Goal: Task Accomplishment & Management: Use online tool/utility

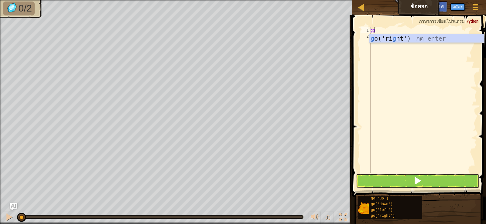
scroll to position [3, 0]
type textarea "g"
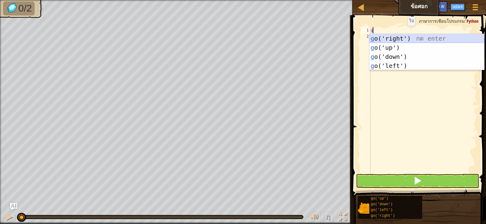
click at [397, 38] on div "g o('right') กด enter g o('up') กด enter g o('down') กด enter g o('left') กด en…" at bounding box center [426, 61] width 115 height 55
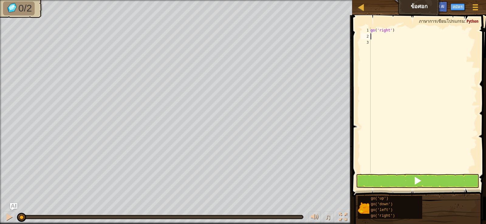
type textarea "g"
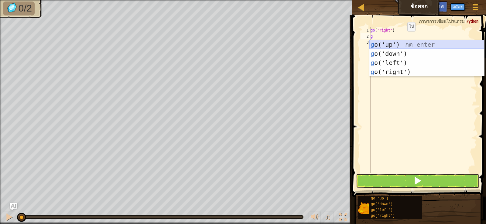
click at [397, 51] on div "g o('up') กด enter g o('down') กด enter g o('left') กด enter g o('right') กด en…" at bounding box center [426, 67] width 115 height 55
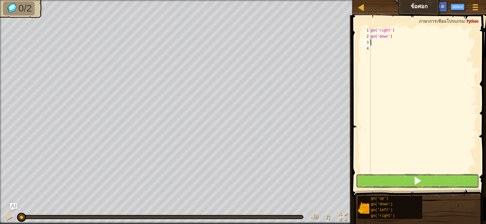
click at [438, 186] on button at bounding box center [417, 181] width 123 height 14
click at [412, 182] on button at bounding box center [417, 181] width 123 height 14
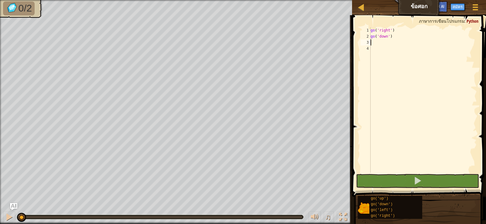
type textarea "g"
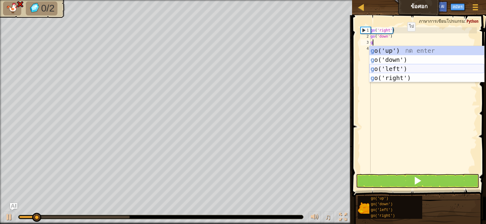
click at [391, 77] on div "g o('up') กด enter g o('down') กด enter g o('left') กด enter g o('right') กด en…" at bounding box center [426, 73] width 115 height 55
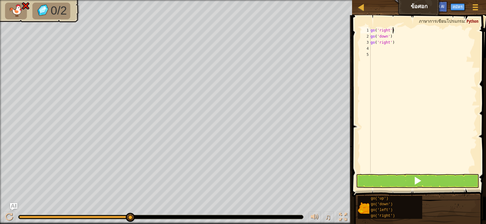
click at [396, 33] on div "go ( 'right' ) go ( 'down' ) go ( 'right' )" at bounding box center [422, 106] width 107 height 158
type textarea "g"
click at [395, 34] on div "go ( 'down' ) go ( 'right' )" at bounding box center [422, 106] width 107 height 158
type textarea "g"
click at [396, 50] on div "go ( 'right' )" at bounding box center [422, 106] width 107 height 158
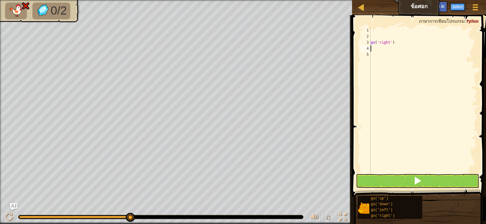
click at [397, 46] on div "go ( 'right' )" at bounding box center [422, 106] width 107 height 158
click at [397, 43] on div "go ( 'right' )" at bounding box center [422, 106] width 107 height 158
type textarea "g"
click at [374, 31] on div at bounding box center [422, 106] width 107 height 158
drag, startPoint x: 404, startPoint y: 179, endPoint x: 486, endPoint y: 31, distance: 168.9
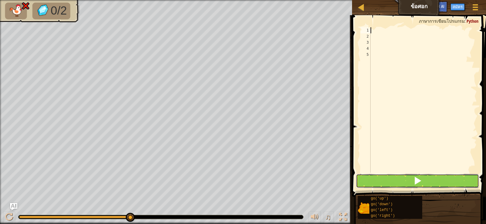
click at [404, 179] on button at bounding box center [417, 181] width 123 height 14
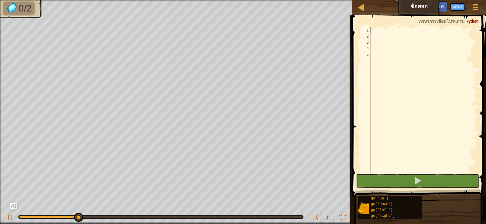
type textarea "g"
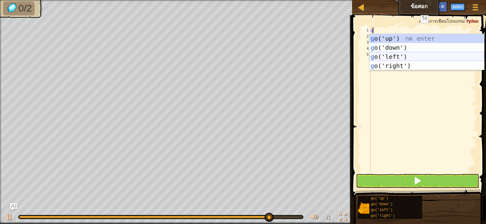
click at [390, 53] on div "g o('up') กด enter g o('down') กด enter g o('left') กด enter g o('right') กด en…" at bounding box center [426, 61] width 115 height 55
click at [390, 53] on div "g" at bounding box center [422, 106] width 107 height 158
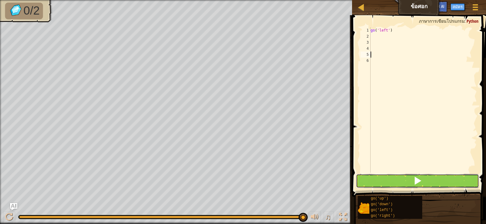
click at [425, 186] on button at bounding box center [417, 181] width 123 height 14
click at [428, 179] on button at bounding box center [417, 181] width 123 height 14
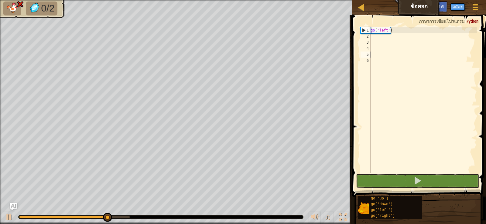
click at [373, 37] on div "go ( 'left' )" at bounding box center [422, 106] width 107 height 158
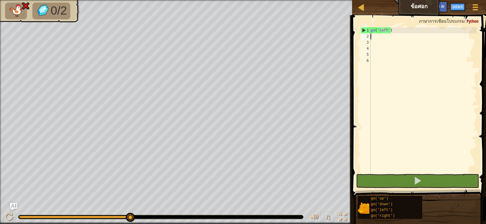
click at [397, 33] on div "go ( 'left' )" at bounding box center [422, 106] width 107 height 158
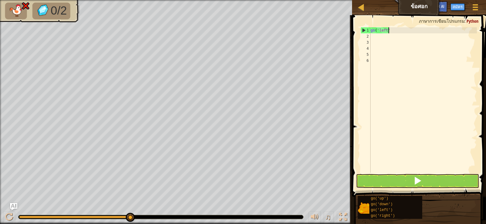
type textarea "g"
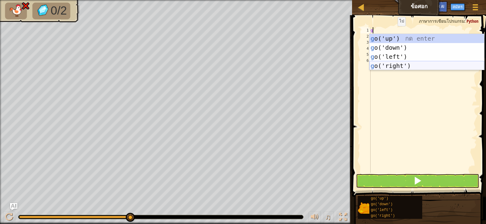
click at [396, 64] on div "g o('up') กด enter g o('down') กด enter g o('left') กด enter g o('right') กด en…" at bounding box center [426, 61] width 115 height 55
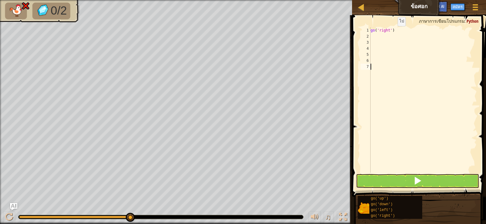
click at [396, 64] on div "go ( 'right' )" at bounding box center [422, 106] width 107 height 158
click at [423, 181] on button at bounding box center [417, 181] width 123 height 14
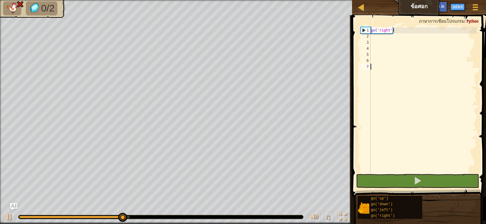
click at [396, 31] on div "go ( 'right' )" at bounding box center [422, 106] width 107 height 158
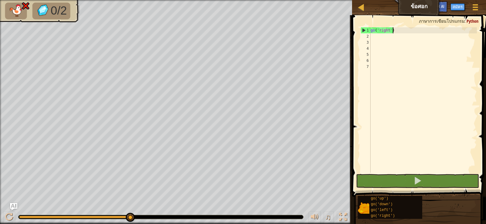
click at [397, 32] on div "go ( 'right' )" at bounding box center [422, 106] width 107 height 158
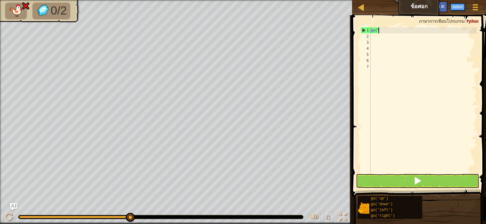
type textarea "g"
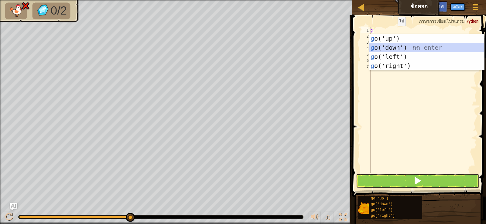
click at [403, 46] on div "g o('up') กด enter g o('down') กด enter g o('left') กด enter g o('right') กด en…" at bounding box center [426, 61] width 115 height 55
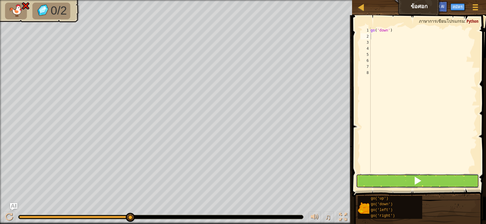
click at [412, 183] on button at bounding box center [417, 181] width 123 height 14
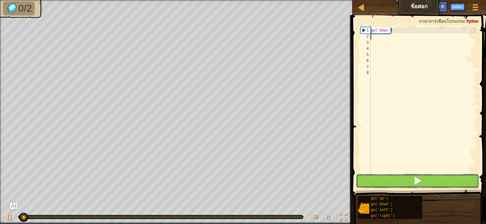
click at [388, 180] on button at bounding box center [417, 181] width 123 height 14
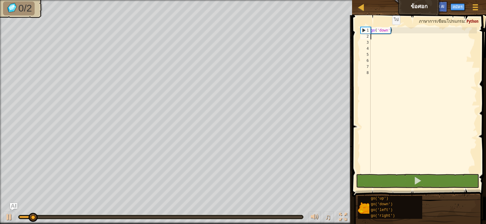
click at [387, 31] on div "go ( 'down' )" at bounding box center [422, 106] width 107 height 158
click at [388, 31] on div "go ( 'down' )" at bounding box center [422, 106] width 107 height 158
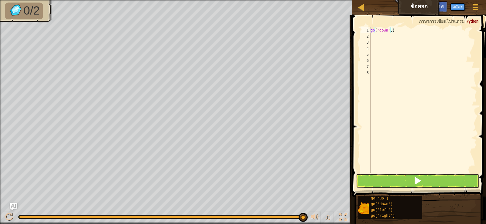
scroll to position [3, 2]
type textarea "go('down',2)"
drag, startPoint x: 424, startPoint y: 173, endPoint x: 425, endPoint y: 182, distance: 8.3
click at [423, 174] on span at bounding box center [419, 98] width 139 height 200
click at [428, 182] on button at bounding box center [417, 181] width 123 height 14
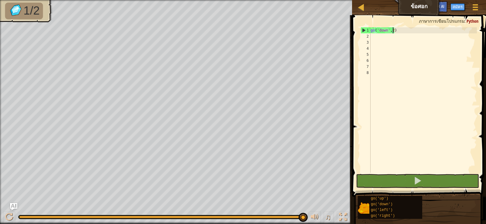
click at [373, 36] on div "go ( 'down' , 2 )" at bounding box center [422, 106] width 107 height 158
type textarea "g"
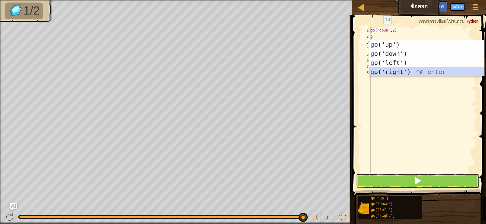
click at [391, 71] on div "g o('up') กด enter g o('down') กด enter g o('left') กด enter g o('right') กด en…" at bounding box center [426, 67] width 115 height 55
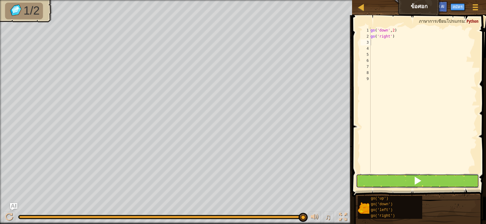
click at [436, 181] on button at bounding box center [417, 181] width 123 height 14
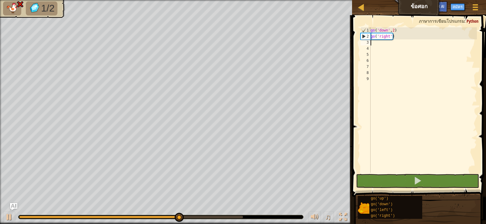
click at [394, 37] on div "go ( 'down' , 2 ) go ( 'right' )" at bounding box center [422, 106] width 107 height 158
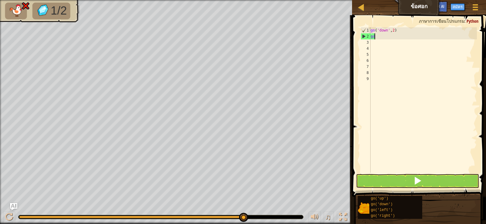
type textarea "g"
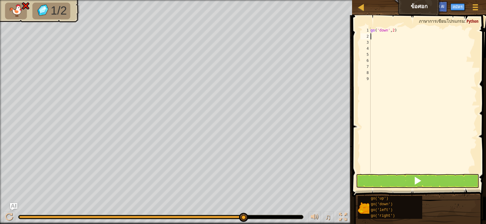
type textarea "g"
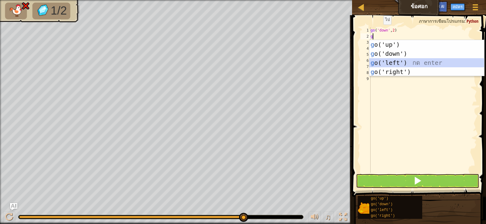
click at [392, 61] on div "g o('up') กด enter g o('down') กด enter g o('left') กด enter g o('right') กด en…" at bounding box center [426, 67] width 115 height 55
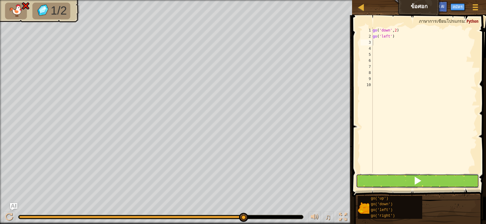
click at [428, 179] on button at bounding box center [417, 181] width 123 height 14
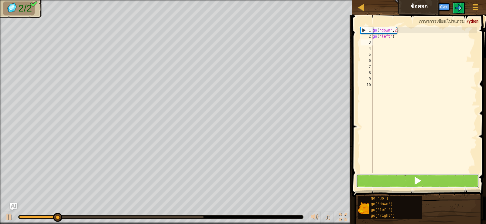
click at [438, 181] on button at bounding box center [417, 181] width 123 height 14
click at [438, 180] on button at bounding box center [417, 181] width 123 height 14
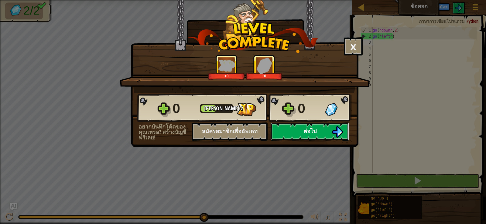
click at [323, 130] on button "ต่อไป" at bounding box center [310, 132] width 78 height 18
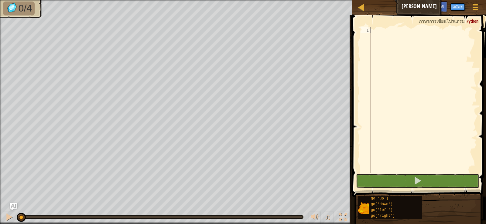
type textarea "g"
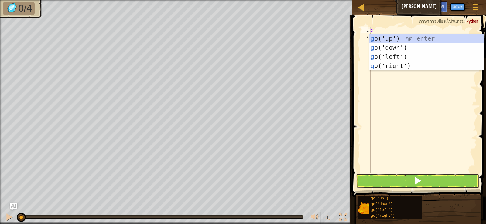
scroll to position [3, 0]
click at [394, 46] on div "g o('up') กด enter g o('down') กด enter g o('left') กด enter g o('right') กด en…" at bounding box center [426, 61] width 115 height 55
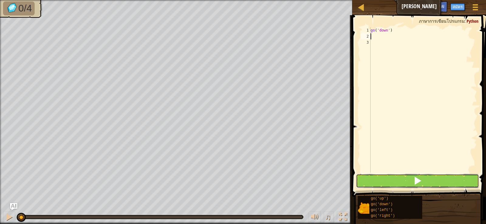
click at [437, 186] on button at bounding box center [417, 181] width 123 height 14
click at [401, 182] on button at bounding box center [417, 181] width 123 height 14
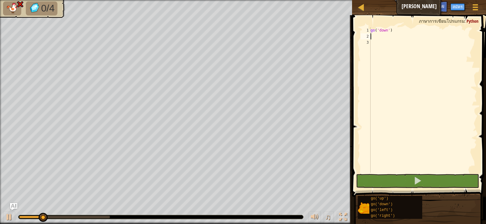
click at [394, 32] on div "go ( 'down' )" at bounding box center [422, 106] width 107 height 158
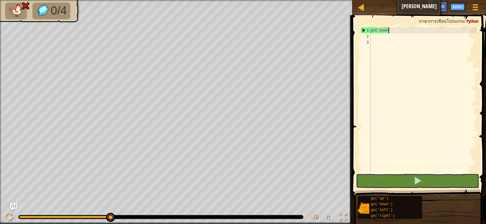
type textarea "g"
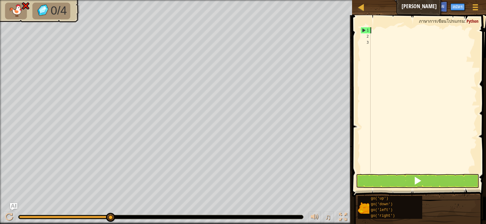
type textarea "g"
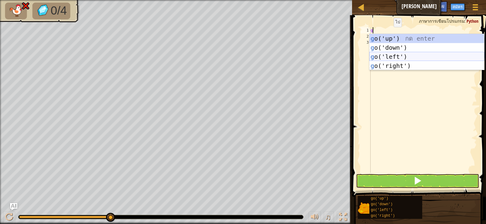
click at [392, 54] on div "g o('up') กด enter g o('down') กด enter g o('left') กด enter g o('right') กด en…" at bounding box center [426, 61] width 115 height 55
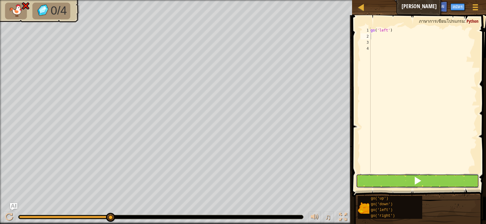
drag, startPoint x: 431, startPoint y: 179, endPoint x: 445, endPoint y: 174, distance: 14.7
click at [431, 179] on button at bounding box center [417, 181] width 123 height 14
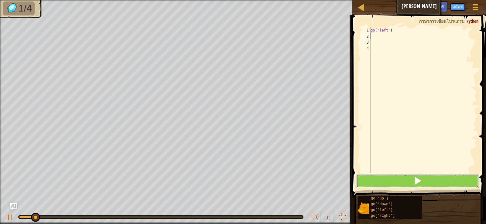
click at [461, 178] on button at bounding box center [417, 181] width 123 height 14
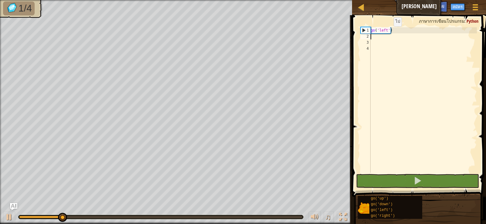
click at [388, 32] on div "go ( 'left' )" at bounding box center [422, 106] width 107 height 158
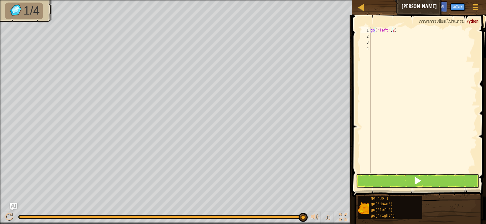
scroll to position [3, 2]
type textarea "go('left',2)"
click at [421, 177] on span at bounding box center [417, 181] width 9 height 9
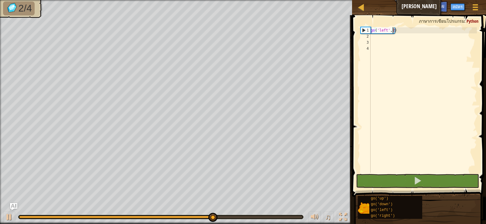
click at [375, 39] on div "go ( 'left' , 2 )" at bounding box center [422, 106] width 107 height 158
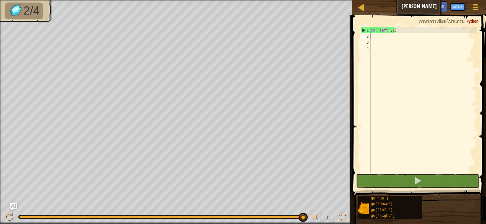
type textarea "g"
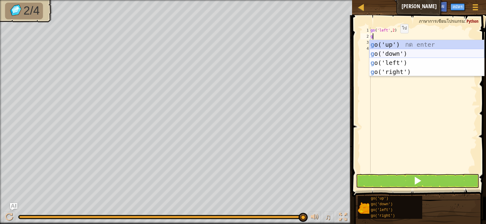
click at [394, 54] on div "g o('up') กด enter g o('down') กด enter g o('left') กด enter g o('right') กด en…" at bounding box center [426, 67] width 115 height 55
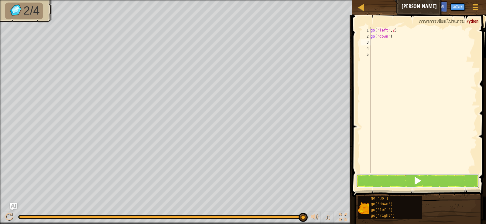
click at [437, 179] on button at bounding box center [417, 181] width 123 height 14
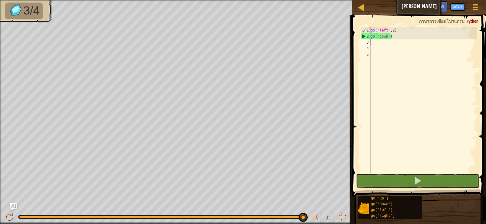
type textarea "g"
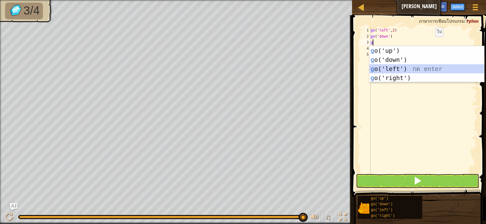
click at [396, 68] on div "g o('up') กด enter g o('down') กด enter g o('left') กด enter g o('right') กด en…" at bounding box center [426, 73] width 115 height 55
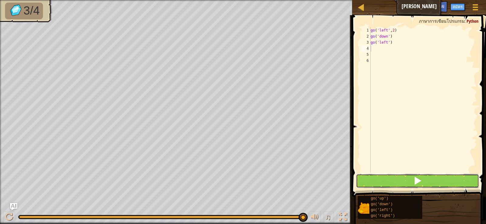
click at [442, 180] on button at bounding box center [417, 181] width 123 height 14
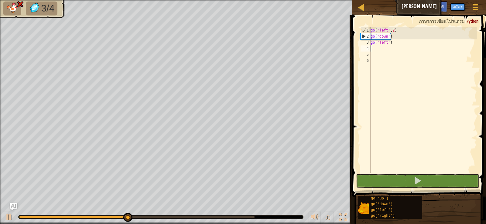
click at [391, 44] on div "go ( 'left' , 2 ) go ( 'down' ) go ( 'left' )" at bounding box center [422, 106] width 107 height 158
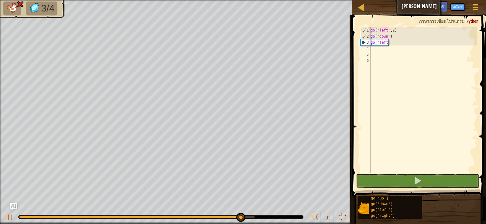
type textarea "g"
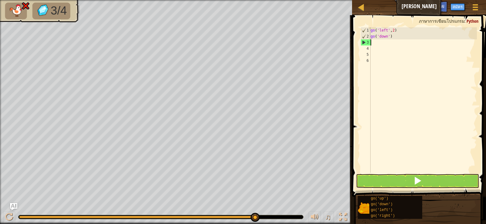
type textarea "g"
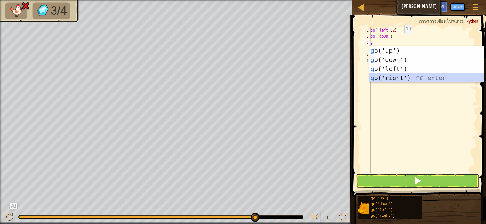
click at [395, 77] on div "g o('up') กด enter g o('down') กด enter g o('left') กด enter g o('right') กด en…" at bounding box center [426, 73] width 115 height 55
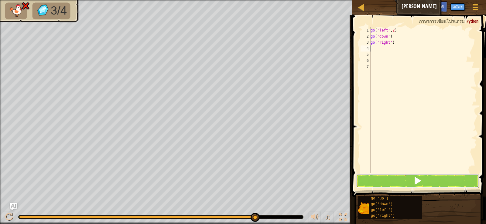
click at [415, 182] on span at bounding box center [417, 181] width 9 height 9
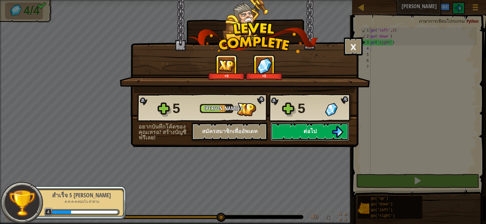
click at [299, 133] on button "ต่อไป" at bounding box center [310, 132] width 78 height 18
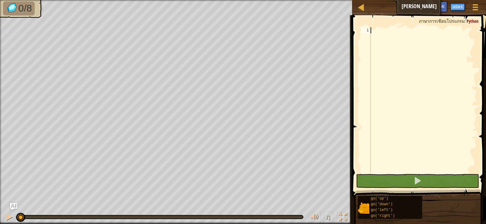
type textarea "g"
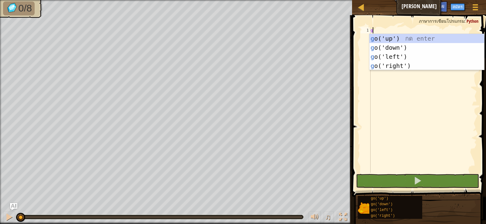
scroll to position [3, 0]
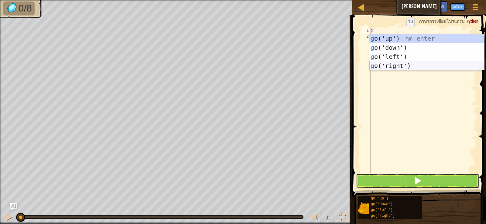
click at [404, 65] on div "g o('up') กด enter g o('down') กด enter g o('left') กด enter g o('right') กด en…" at bounding box center [426, 61] width 115 height 55
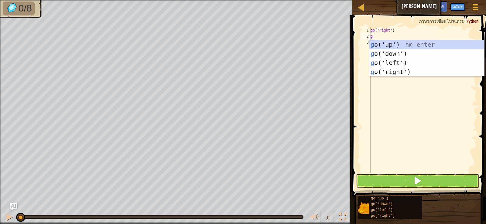
type textarea "g"
click at [426, 187] on button at bounding box center [417, 181] width 123 height 14
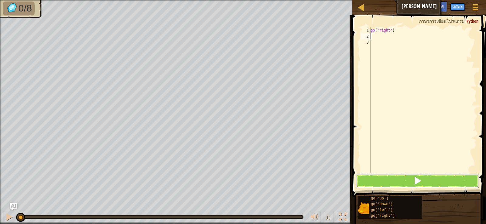
click at [404, 181] on button at bounding box center [417, 181] width 123 height 14
click at [399, 179] on button at bounding box center [417, 181] width 123 height 14
click at [417, 180] on span at bounding box center [417, 181] width 9 height 9
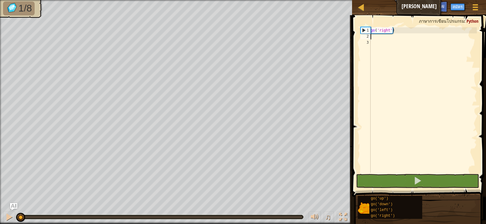
type textarea "g"
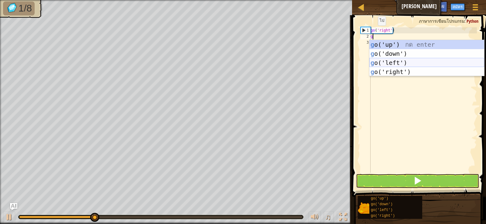
click at [397, 60] on div "g o('up') กด enter g o('down') กด enter g o('left') กด enter g o('right') กด en…" at bounding box center [426, 67] width 115 height 55
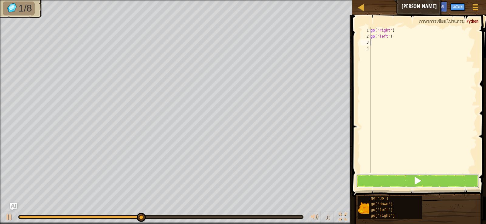
click at [387, 180] on button at bounding box center [417, 181] width 123 height 14
click at [405, 179] on button at bounding box center [417, 181] width 123 height 14
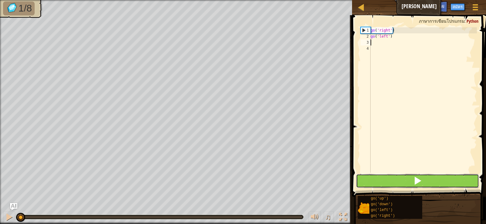
click at [423, 185] on button at bounding box center [417, 181] width 123 height 14
click at [430, 184] on button at bounding box center [417, 181] width 123 height 14
click at [397, 180] on button at bounding box center [417, 181] width 123 height 14
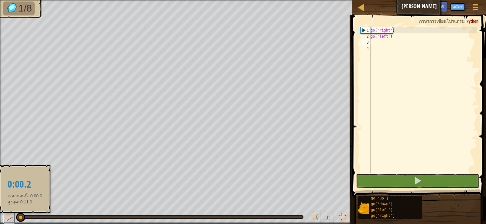
click at [24, 215] on div "♫" at bounding box center [176, 216] width 352 height 18
drag, startPoint x: 24, startPoint y: 215, endPoint x: 44, endPoint y: 217, distance: 20.1
click at [29, 217] on div at bounding box center [24, 217] width 9 height 9
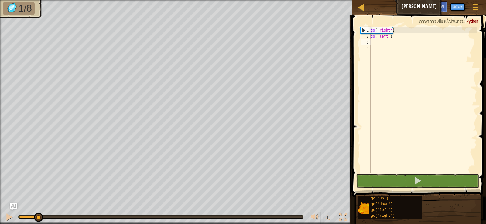
drag, startPoint x: 46, startPoint y: 217, endPoint x: 29, endPoint y: 212, distance: 17.6
click at [29, 212] on div "♫" at bounding box center [176, 216] width 352 height 18
click at [390, 37] on div "go ( 'right' ) go ( 'left' )" at bounding box center [422, 106] width 107 height 158
click at [394, 34] on div "go ( 'right' ) go ( 'left' )" at bounding box center [422, 106] width 107 height 158
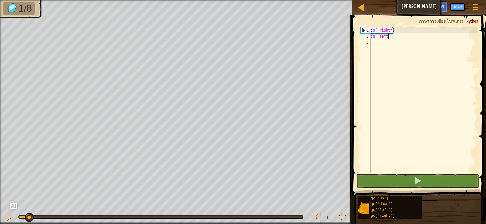
type textarea "g"
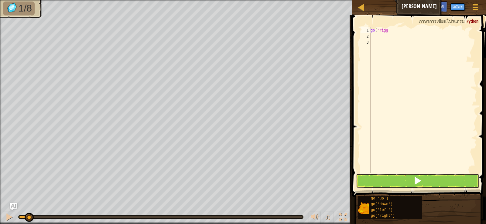
scroll to position [3, 1]
type textarea "g"
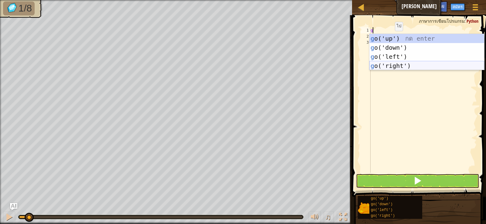
click at [385, 64] on div "g o('up') กด enter g o('down') กด enter g o('left') กด enter g o('right') กด en…" at bounding box center [426, 61] width 115 height 55
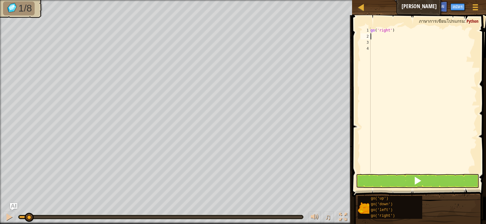
type textarea "g"
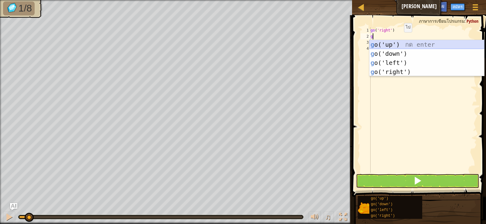
click at [398, 43] on div "g o('up') กด enter g o('down') กด enter g o('left') กด enter g o('right') กด en…" at bounding box center [426, 67] width 115 height 55
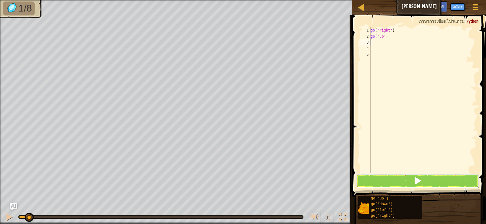
click at [369, 174] on button at bounding box center [417, 181] width 123 height 14
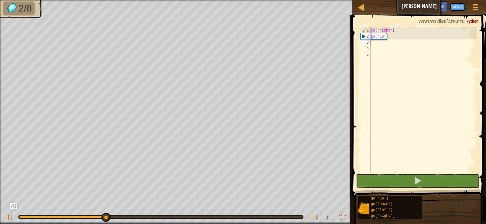
click at [375, 43] on div "go ( 'right' ) go ( 'up' )" at bounding box center [422, 106] width 107 height 158
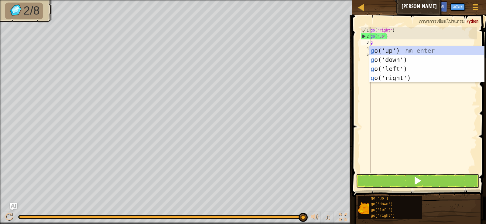
type textarea "g"
click at [431, 181] on button at bounding box center [417, 181] width 123 height 14
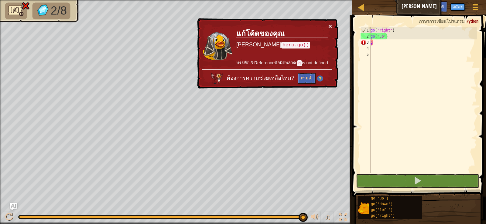
click at [329, 24] on button "×" at bounding box center [331, 27] width 4 height 6
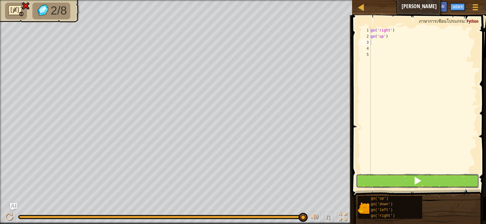
click at [385, 184] on button at bounding box center [417, 181] width 123 height 14
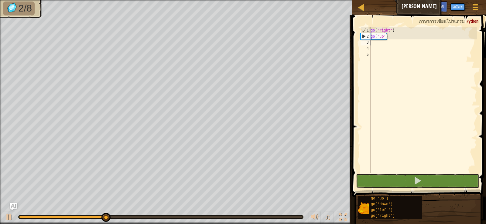
type textarea "g"
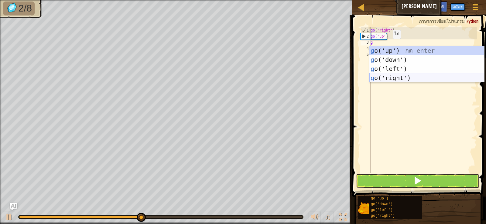
click at [388, 79] on div "g o('up') กด enter g o('down') กด enter g o('left') กด enter g o('right') กด en…" at bounding box center [426, 73] width 115 height 55
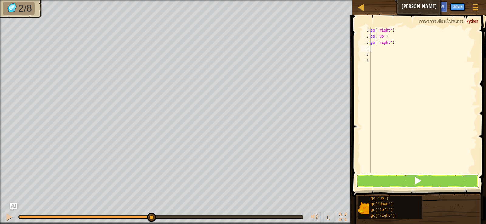
click at [396, 179] on button at bounding box center [417, 181] width 123 height 14
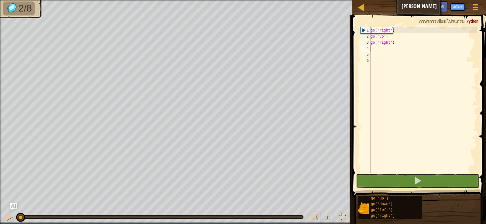
click at [395, 41] on div "go ( 'right' ) go ( 'up' ) go ( 'right' )" at bounding box center [422, 106] width 107 height 158
type textarea "g"
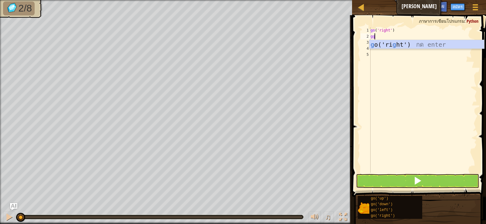
type textarea "g"
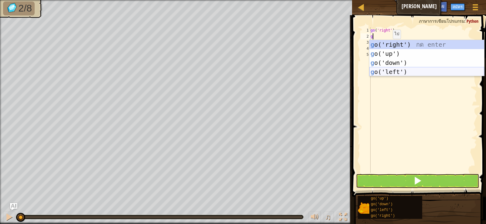
click at [399, 71] on div "g o('right') กด enter g o('up') กด enter g o('down') กด enter g o('left') กด en…" at bounding box center [426, 67] width 115 height 55
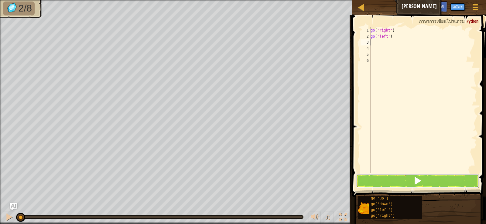
click at [408, 183] on button at bounding box center [417, 181] width 123 height 14
click at [415, 187] on button at bounding box center [417, 181] width 123 height 14
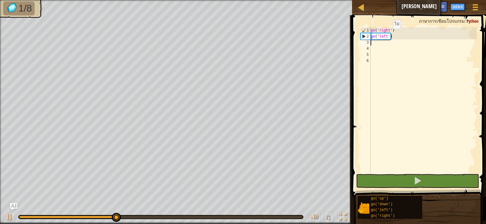
click at [393, 37] on div "go ( 'right' ) go ( 'left' )" at bounding box center [422, 106] width 107 height 158
type textarea "g"
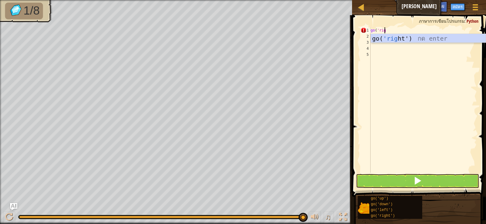
scroll to position [3, 1]
type textarea "g"
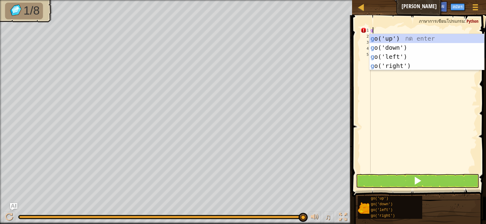
scroll to position [3, 0]
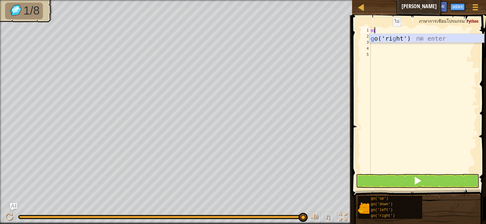
type textarea "g"
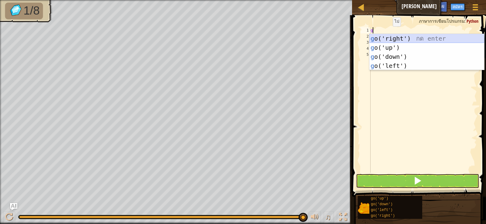
click at [395, 36] on div "g o('right') กด enter g o('up') กด enter g o('down') กด enter g o('left') กด en…" at bounding box center [426, 61] width 115 height 55
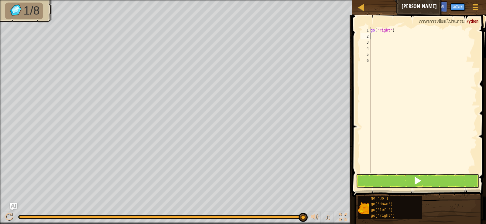
type textarea "g"
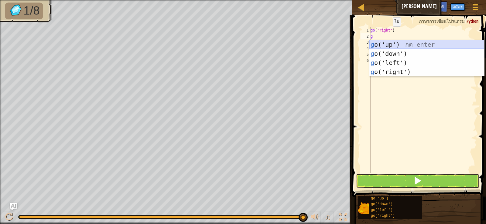
click at [388, 42] on div "g o('up') กด enter g o('down') กด enter g o('left') กด enter g o('right') กด en…" at bounding box center [426, 67] width 115 height 55
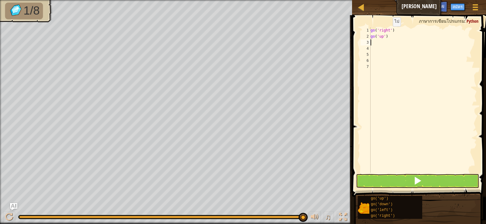
type textarea "g"
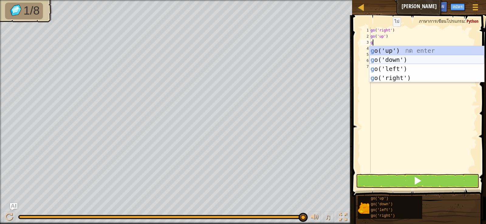
click at [392, 58] on div "g o('up') กด enter g o('down') กด enter g o('left') กด enter g o('right') กด en…" at bounding box center [426, 73] width 115 height 55
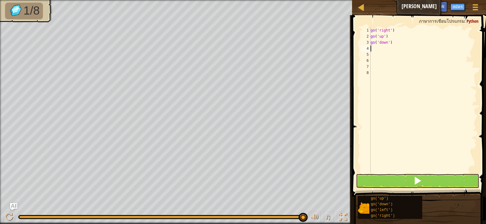
click at [408, 172] on div "go ( 'right' ) go ( 'up' ) go ( 'down' )" at bounding box center [422, 106] width 107 height 158
click at [414, 176] on button at bounding box center [417, 181] width 123 height 14
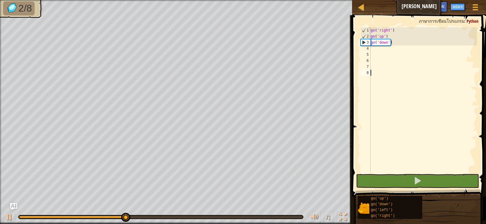
click at [394, 45] on div "go ( 'right' ) go ( 'up' ) go ( 'down' )" at bounding box center [422, 106] width 107 height 158
type textarea "g"
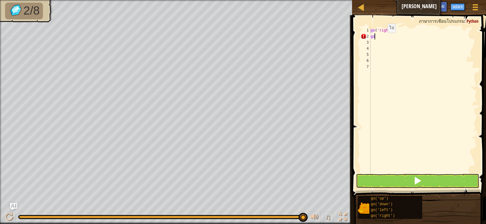
type textarea "g"
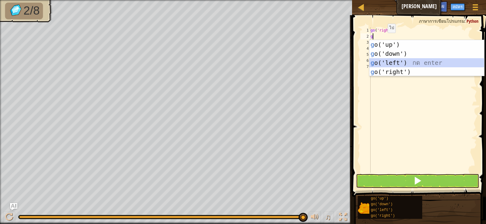
click at [400, 62] on div "g o('up') กด enter g o('down') กด enter g o('left') กด enter g o('right') กด en…" at bounding box center [426, 67] width 115 height 55
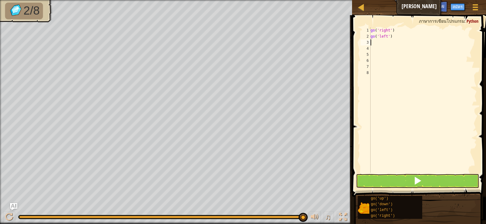
click at [393, 41] on div "go ( 'right' ) go ( 'left' )" at bounding box center [422, 106] width 107 height 158
click at [392, 39] on div "go ( 'right' ) go ( 'left' )" at bounding box center [422, 106] width 107 height 158
type textarea "g"
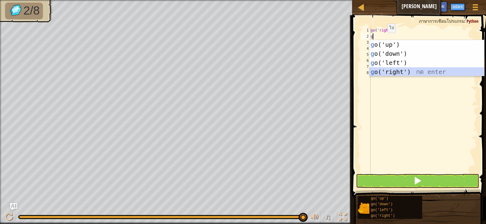
click at [385, 69] on div "g o('up') กด enter g o('down') กด enter g o('left') กด enter g o('right') กด en…" at bounding box center [426, 67] width 115 height 55
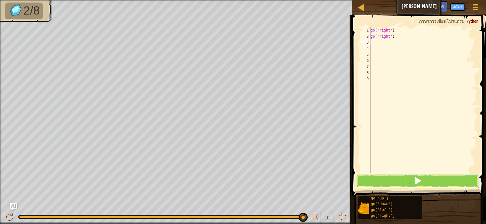
click at [434, 179] on button at bounding box center [417, 181] width 123 height 14
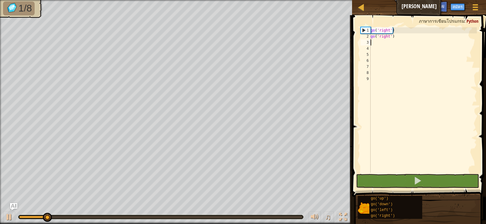
click at [395, 40] on div "go ( 'right' ) go ( 'right' )" at bounding box center [422, 106] width 107 height 158
click at [396, 37] on div "go ( 'right' ) go ( 'right' )" at bounding box center [422, 106] width 107 height 158
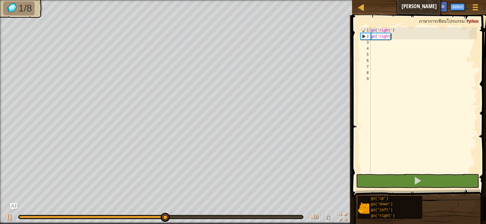
type textarea "g"
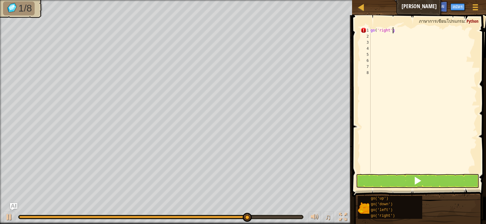
scroll to position [3, 2]
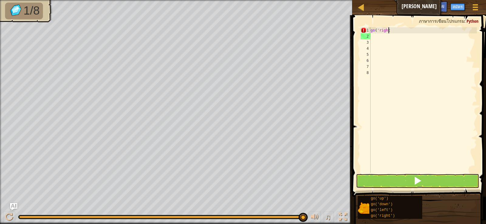
type textarea "g"
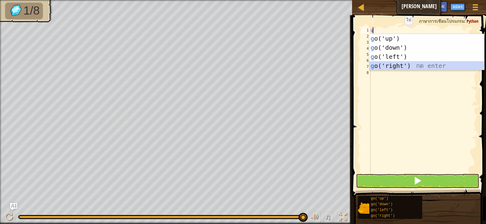
click at [389, 63] on div "g o('up') กด enter g o('down') กด enter g o('left') กด enter g o('right') กด en…" at bounding box center [426, 61] width 115 height 55
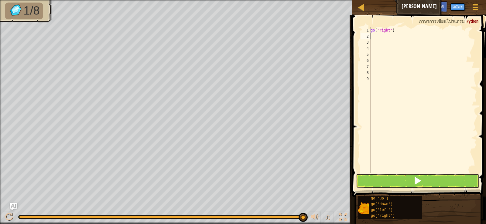
type textarea "g"
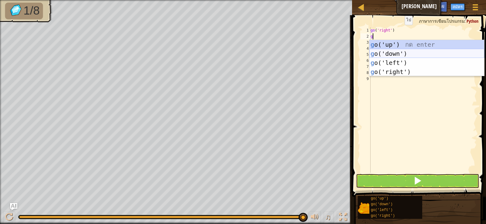
click at [395, 51] on div "g o('up') กด enter g o('down') กด enter g o('left') กด enter g o('right') กด en…" at bounding box center [426, 67] width 115 height 55
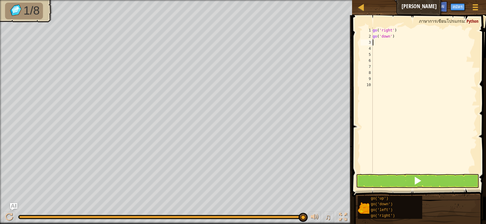
click at [397, 38] on div "go ( 'right' ) go ( 'down' )" at bounding box center [424, 106] width 106 height 158
type textarea "g"
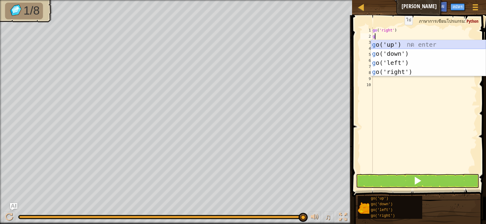
click at [394, 43] on div "g o('up') กด enter g o('down') กด enter g o('left') กด enter g o('right') กด en…" at bounding box center [428, 67] width 115 height 55
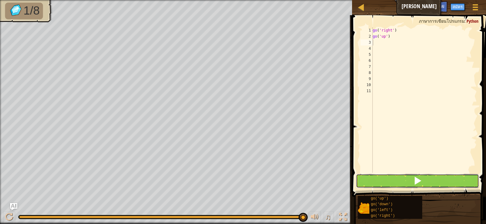
click at [370, 184] on button at bounding box center [417, 181] width 123 height 14
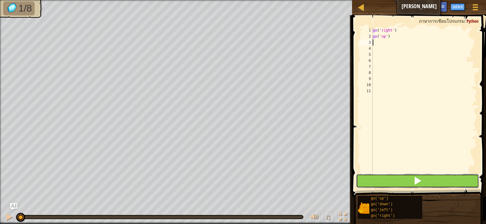
click at [376, 181] on button at bounding box center [417, 181] width 123 height 14
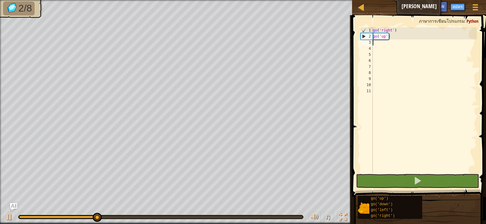
click at [381, 47] on div "go ( 'right' ) go ( 'up' )" at bounding box center [424, 106] width 106 height 158
click at [377, 46] on div "go ( 'right' ) go ( 'up' )" at bounding box center [424, 106] width 106 height 158
click at [375, 44] on div "go ( 'right' ) go ( 'up' )" at bounding box center [424, 106] width 106 height 158
type textarea "g"
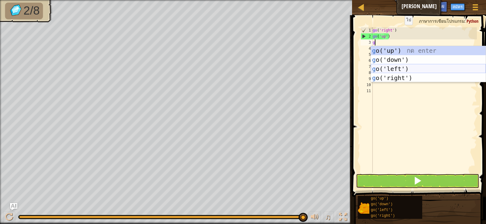
click at [403, 67] on div "g o('up') กด enter g o('down') กด enter g o('left') กด enter g o('right') กด en…" at bounding box center [428, 73] width 115 height 55
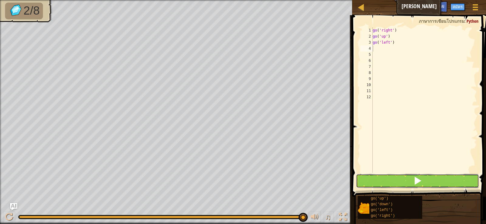
click at [415, 183] on span at bounding box center [417, 181] width 9 height 9
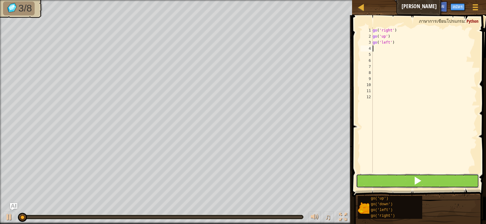
click at [415, 184] on span at bounding box center [417, 181] width 9 height 9
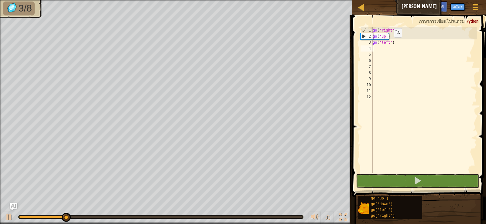
click at [391, 43] on div "go ( 'right' ) go ( 'up' ) go ( 'left' )" at bounding box center [424, 106] width 106 height 158
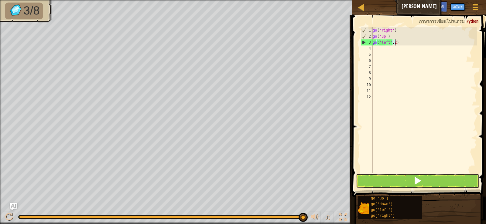
scroll to position [3, 2]
type textarea "go('left',2)"
click at [419, 176] on button at bounding box center [417, 181] width 123 height 14
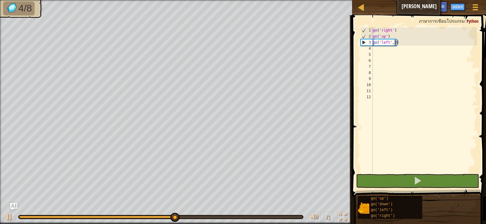
click at [381, 52] on div "go ( 'right' ) go ( 'up' ) go ( 'left' , 2 )" at bounding box center [424, 106] width 106 height 158
click at [379, 51] on div "go ( 'right' ) go ( 'up' ) go ( 'left' , 2 )" at bounding box center [424, 106] width 106 height 158
type textarea "g"
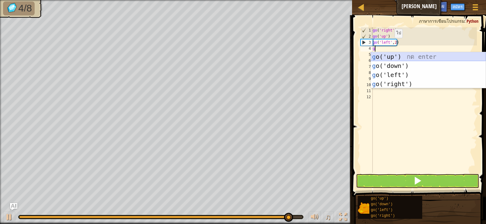
click at [393, 63] on div "g o('up') กด enter g o('down') กด enter g o('left') กด enter g o('right') กด en…" at bounding box center [428, 79] width 115 height 55
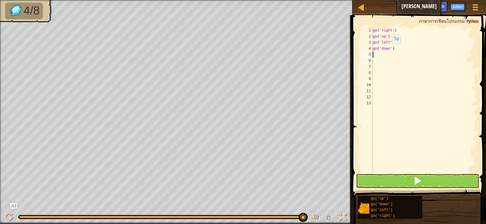
click at [389, 50] on div "go ( 'right' ) go ( 'up' ) go ( 'left' , 2 ) go ( 'down' )" at bounding box center [424, 106] width 106 height 158
click at [390, 50] on div "go ( 'right' ) go ( 'up' ) go ( 'left' , 2 ) go ( 'down' )" at bounding box center [424, 106] width 106 height 158
type textarea "go('down',2)"
click at [422, 180] on button at bounding box center [417, 181] width 123 height 14
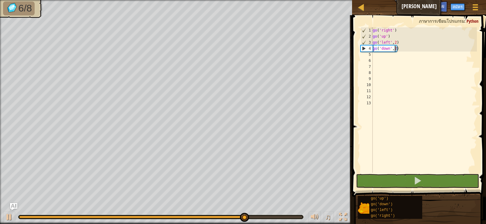
click at [375, 56] on div "go ( 'right' ) go ( 'up' ) go ( 'left' , 2 ) go ( 'down' , 2 )" at bounding box center [424, 106] width 106 height 158
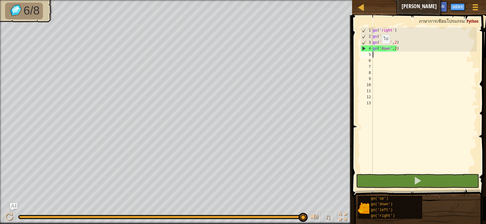
type textarea "g"
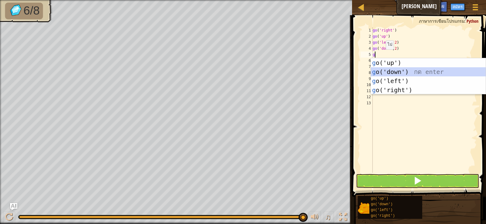
click at [391, 70] on div "g o('up') กด enter g o('down') กด enter g o('left') กด enter g o('right') กด en…" at bounding box center [428, 85] width 115 height 55
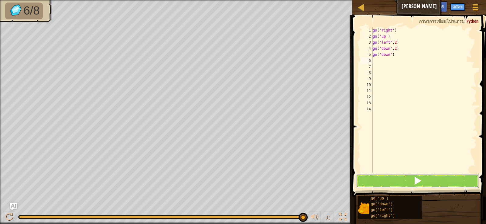
click at [406, 176] on button at bounding box center [417, 181] width 123 height 14
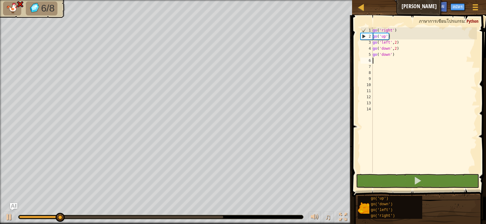
click at [399, 57] on div "go ( 'right' ) go ( 'up' ) go ( 'left' , 2 ) go ( 'down' , 2 ) go ( 'down' )" at bounding box center [424, 106] width 106 height 158
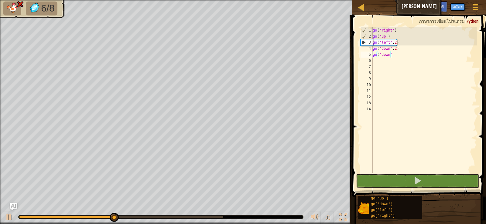
type textarea "g"
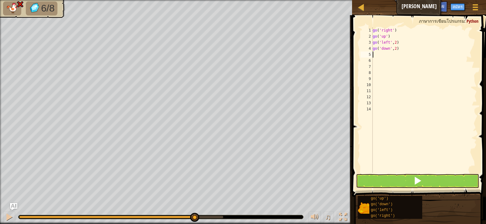
type textarea "g"
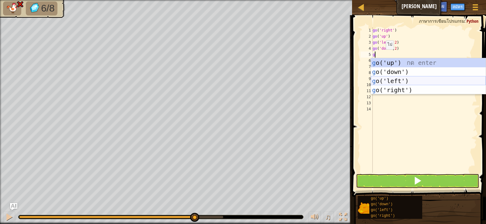
click at [398, 77] on div "g o('up') กด enter g o('down') กด enter g o('left') กด enter g o('right') กด en…" at bounding box center [428, 85] width 115 height 55
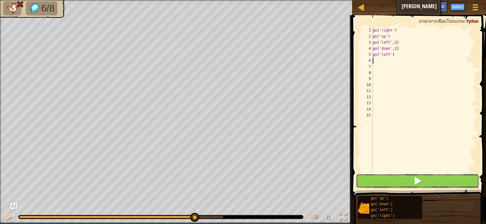
click at [400, 179] on button at bounding box center [417, 181] width 123 height 14
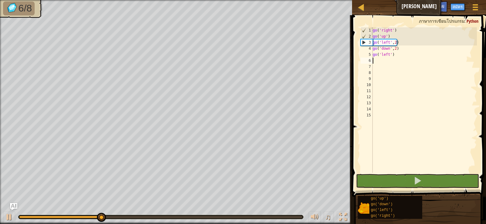
click at [395, 54] on div "go ( 'right' ) go ( 'up' ) go ( 'left' , 2 ) go ( 'down' , 2 ) go ( 'left' )" at bounding box center [424, 106] width 106 height 158
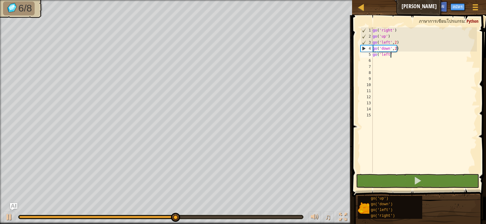
type textarea "g"
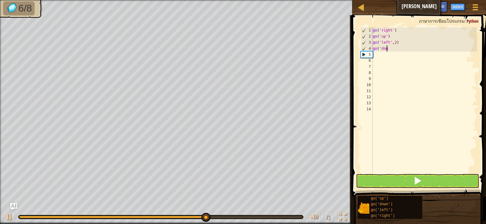
type textarea "g"
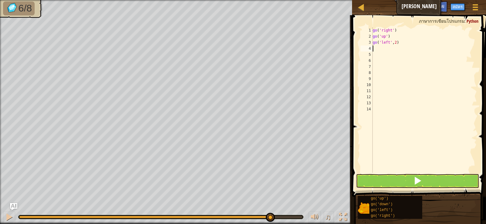
type textarea "g"
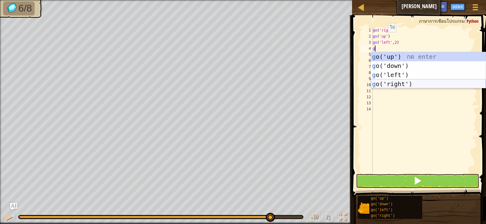
click at [403, 82] on div "g o('up') กด enter g o('down') กด enter g o('left') กด enter g o('right') กด en…" at bounding box center [428, 79] width 115 height 55
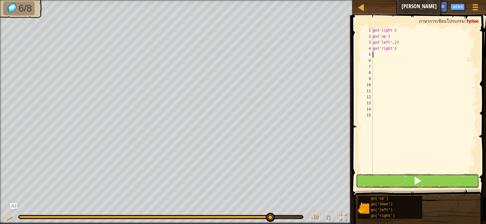
click at [404, 176] on button at bounding box center [417, 181] width 123 height 14
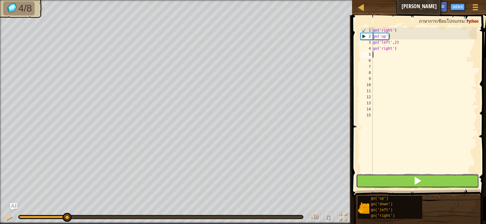
click at [431, 180] on button at bounding box center [417, 181] width 123 height 14
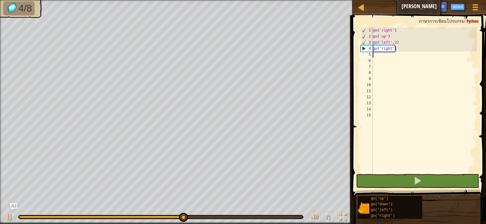
click at [397, 49] on div "go ( 'right' ) go ( 'up' ) go ( 'left' , 2 ) go ( 'right' )" at bounding box center [424, 106] width 106 height 158
type textarea "g"
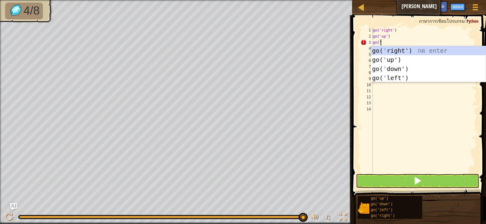
scroll to position [3, 0]
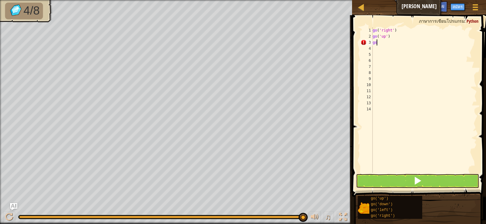
type textarea "g"
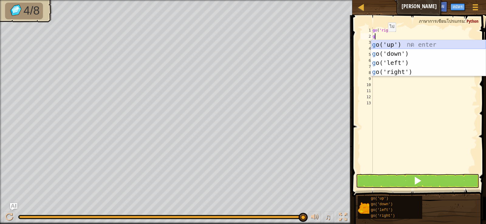
click at [391, 42] on div "g o('up') กด enter g o('down') กด enter g o('left') กด enter g o('right') กด en…" at bounding box center [428, 67] width 115 height 55
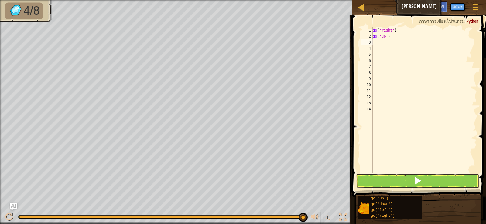
type textarea "g"
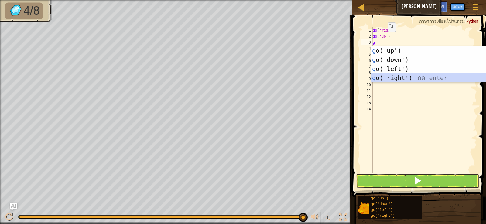
click at [394, 75] on div "g o('up') กด enter g o('down') กด enter g o('left') กด enter g o('right') กด en…" at bounding box center [428, 73] width 115 height 55
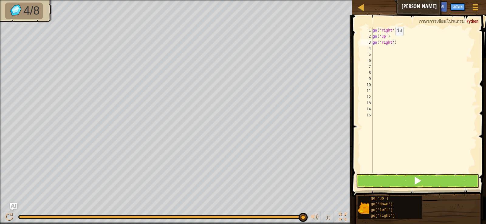
click at [392, 42] on div "go ( 'right' ) go ( 'up' ) go ( 'right' )" at bounding box center [424, 106] width 106 height 158
click at [397, 42] on div "go ( 'right' ) go ( 'up' ) go ( 'right' )" at bounding box center [424, 106] width 106 height 158
type textarea "g"
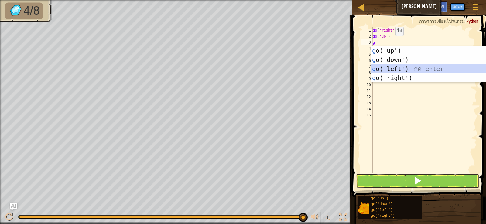
click at [397, 69] on div "g o('up') กด enter g o('down') กด enter g o('left') กด enter g o('right') กด en…" at bounding box center [428, 73] width 115 height 55
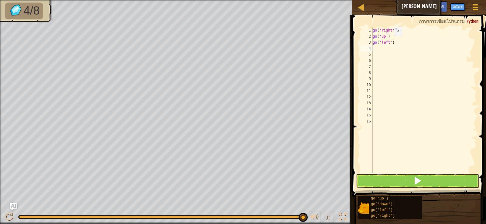
click at [391, 42] on div "go ( 'right' ) go ( 'up' ) go ( 'left' )" at bounding box center [424, 106] width 106 height 158
click at [415, 186] on button at bounding box center [417, 181] width 123 height 14
click at [420, 182] on span at bounding box center [417, 181] width 9 height 9
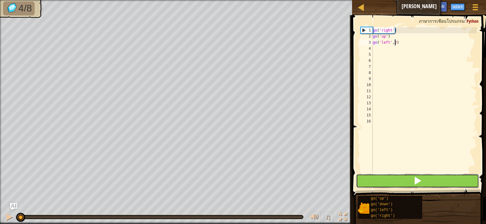
click at [407, 180] on button at bounding box center [417, 181] width 123 height 14
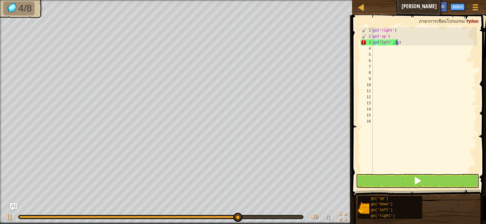
type textarea "go('left',2)"
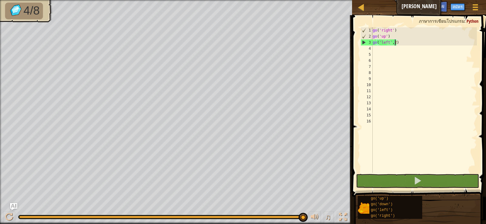
click at [379, 51] on div "go ( 'right' ) go ( 'up' ) go ( 'left' , 2 )" at bounding box center [424, 106] width 106 height 158
click at [377, 50] on div "go ( 'right' ) go ( 'up' ) go ( 'left' , 2 )" at bounding box center [424, 106] width 106 height 158
type textarea "g"
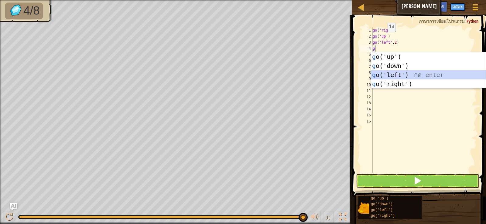
click at [392, 73] on div "g o('up') กด enter g o('down') กด enter g o('left') กด enter g o('right') กด en…" at bounding box center [428, 79] width 115 height 55
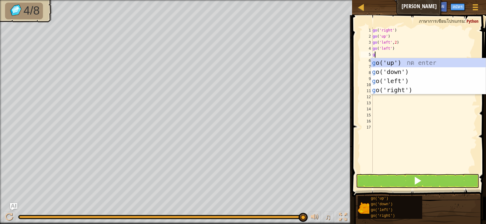
type textarea "g"
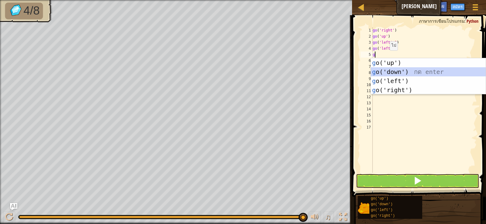
click at [388, 73] on div "g o('up') กด enter g o('down') กด enter g o('left') กด enter g o('right') กด en…" at bounding box center [428, 85] width 115 height 55
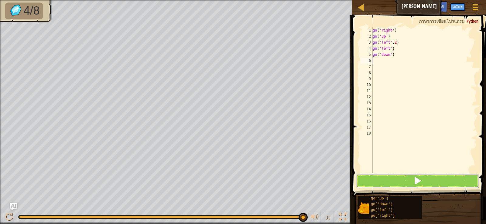
click at [404, 183] on button at bounding box center [417, 181] width 123 height 14
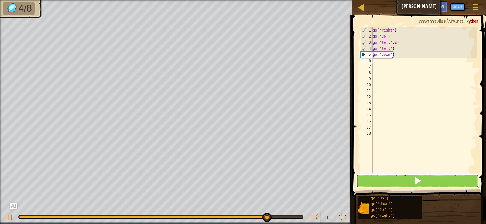
click at [390, 181] on button at bounding box center [417, 181] width 123 height 14
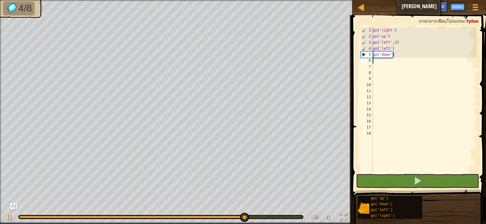
click at [394, 43] on div "go ( 'right' ) go ( 'up' ) go ( 'left' , 2 ) go ( 'left' ) go ( 'down' )" at bounding box center [424, 106] width 106 height 158
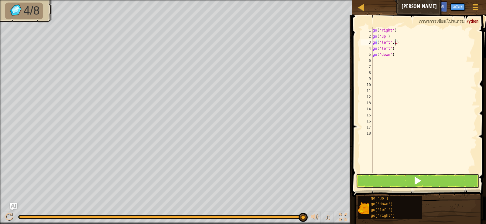
scroll to position [3, 2]
click at [384, 180] on button at bounding box center [417, 181] width 123 height 14
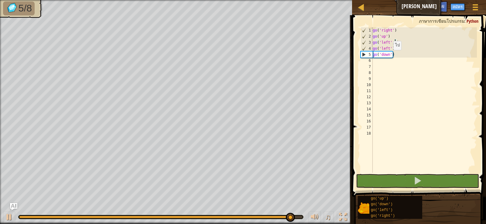
click at [390, 56] on div "go ( 'right' ) go ( 'up' ) go ( 'left' , 1 ) go ( 'left' ) go ( 'down' )" at bounding box center [424, 106] width 106 height 158
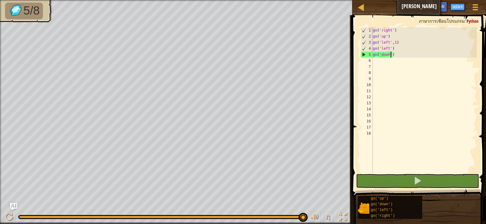
scroll to position [3, 2]
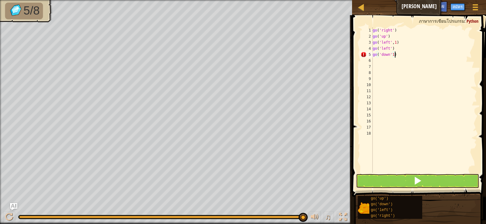
click at [396, 56] on div "go ( 'right' ) go ( 'up' ) go ( 'left' , 1 ) go ( 'left' ) go ( 'down' 1 )" at bounding box center [424, 106] width 106 height 158
type textarea "g"
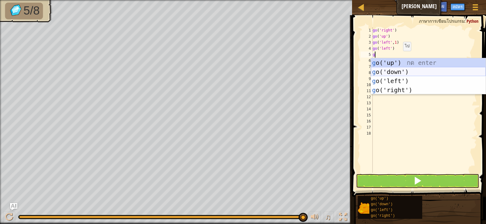
click at [390, 70] on div "g o('up') กด enter g o('down') กด enter g o('left') กด enter g o('right') กด en…" at bounding box center [428, 85] width 115 height 55
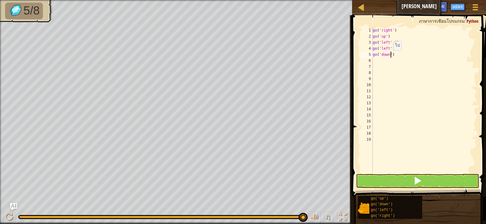
click at [390, 56] on div "go ( 'right' ) go ( 'up' ) go ( 'left' , 1 ) go ( 'left' ) go ( 'down' )" at bounding box center [424, 106] width 106 height 158
type textarea "go('down',2)"
click at [426, 178] on button at bounding box center [417, 181] width 123 height 14
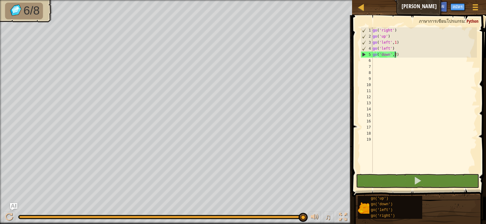
click at [374, 64] on div "go ( 'right' ) go ( 'up' ) go ( 'left' , 1 ) go ( 'left' ) go ( 'down' , 2 )" at bounding box center [424, 106] width 106 height 158
click at [376, 60] on div "go ( 'right' ) go ( 'up' ) go ( 'left' , 1 ) go ( 'left' ) go ( 'down' , 2 )" at bounding box center [424, 106] width 106 height 158
type textarea "g"
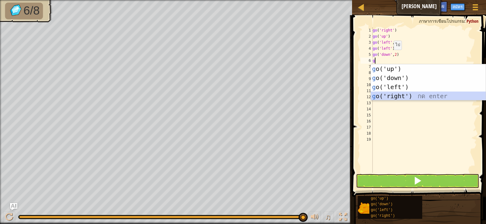
click at [396, 95] on div "g o('up') กด enter g o('down') กด enter g o('left') กด enter g o('right') กด en…" at bounding box center [428, 91] width 115 height 55
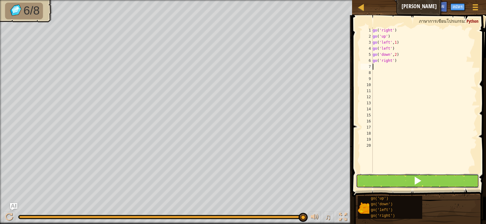
drag, startPoint x: 412, startPoint y: 180, endPoint x: 446, endPoint y: 176, distance: 34.5
click at [412, 180] on button at bounding box center [417, 181] width 123 height 14
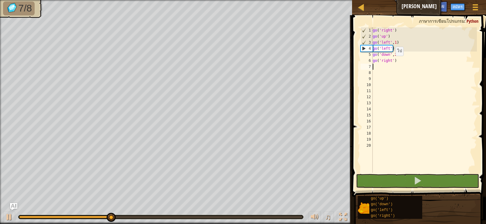
click at [392, 62] on div "go ( 'right' ) go ( 'up' ) go ( 'left' , 1 ) go ( 'left' ) go ( 'down' , 2 ) go…" at bounding box center [424, 106] width 106 height 158
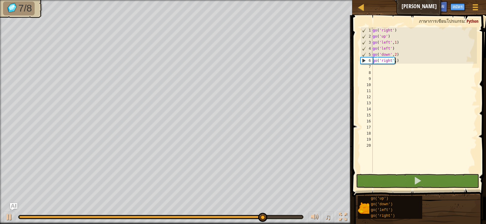
scroll to position [3, 2]
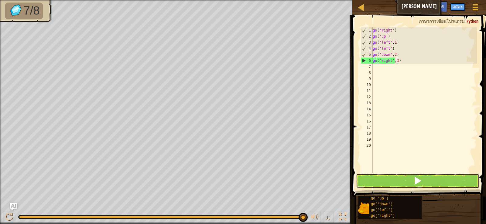
type textarea "go('right',3)"
click at [424, 175] on button at bounding box center [417, 181] width 123 height 14
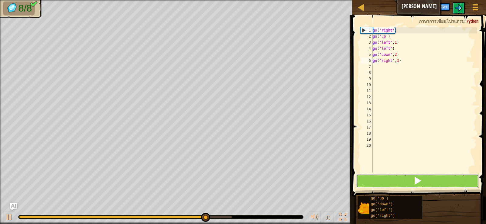
click at [447, 178] on button at bounding box center [417, 181] width 123 height 14
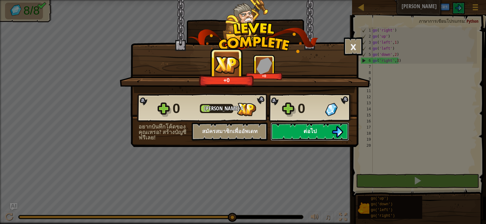
click at [293, 130] on button "ต่อไป" at bounding box center [310, 132] width 78 height 18
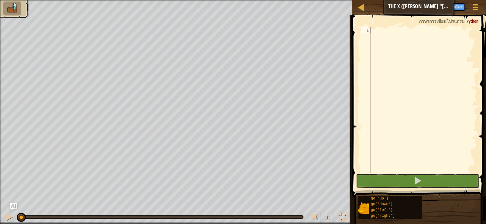
type textarea "g"
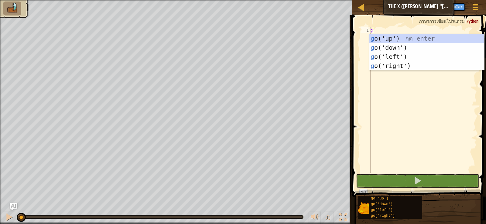
scroll to position [3, 0]
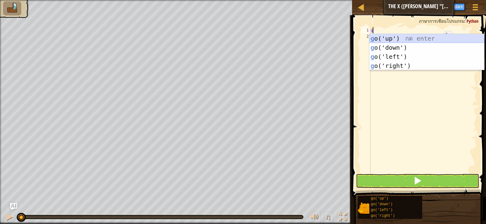
click at [384, 37] on div "g o('up') กด enter g o('down') กด enter g o('left') กด enter g o('right') กด en…" at bounding box center [426, 61] width 115 height 55
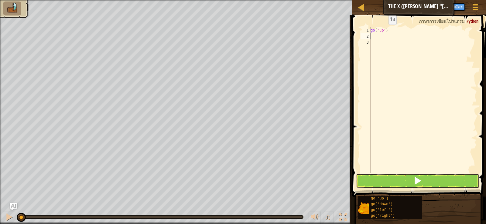
click at [385, 31] on div "go ( 'up' )" at bounding box center [422, 106] width 107 height 158
type textarea "go('up')"
click at [406, 53] on div "go ( 'up' )" at bounding box center [422, 106] width 107 height 158
click at [375, 37] on div "go ( 'up' )" at bounding box center [422, 106] width 107 height 158
type textarea "g"
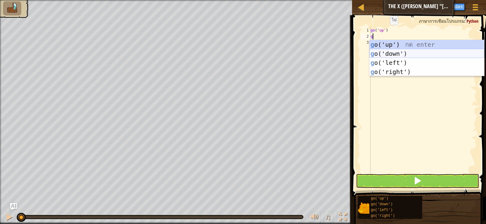
click at [397, 52] on div "g o('up') กด enter g o('down') กด enter g o('left') กด enter g o('right') กด en…" at bounding box center [426, 67] width 115 height 55
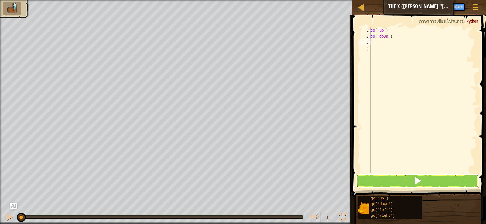
click at [422, 183] on button at bounding box center [417, 181] width 123 height 14
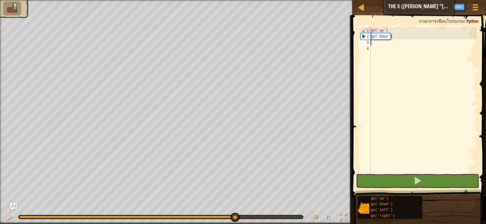
click at [137, 203] on div "♫ Cougar" at bounding box center [243, 112] width 486 height 224
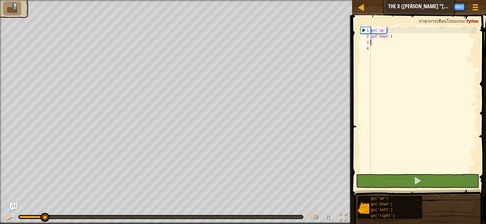
drag, startPoint x: 134, startPoint y: 214, endPoint x: 39, endPoint y: 211, distance: 95.4
click at [39, 210] on div "♫" at bounding box center [176, 216] width 352 height 18
drag, startPoint x: 31, startPoint y: 213, endPoint x: 8, endPoint y: 220, distance: 24.1
click at [8, 220] on div "♫" at bounding box center [176, 216] width 352 height 18
click at [7, 218] on div at bounding box center [9, 217] width 8 height 8
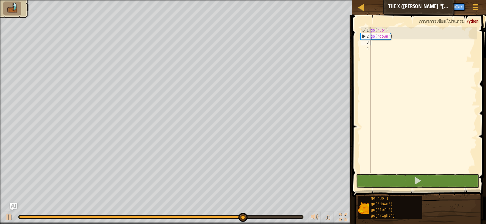
click at [391, 36] on div "go ( 'up' ) go ( 'down' )" at bounding box center [422, 106] width 107 height 158
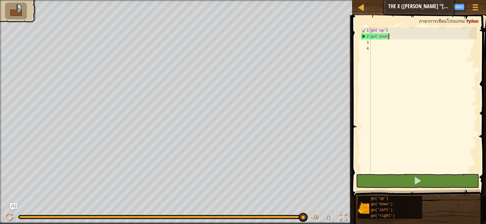
type textarea "g"
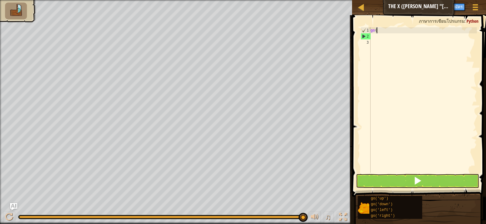
type textarea "g"
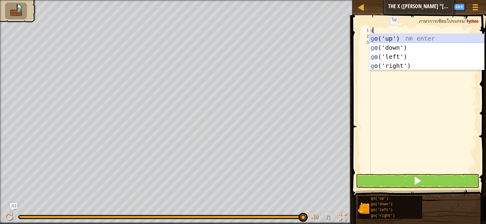
click at [390, 35] on div "g o('up') กด enter g o('down') กด enter g o('left') กด enter g o('right') กด en…" at bounding box center [426, 61] width 115 height 55
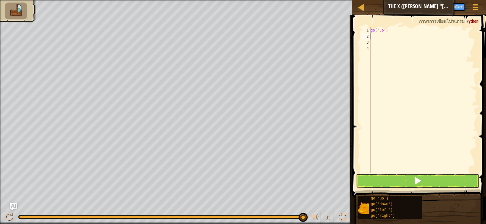
type textarea "g"
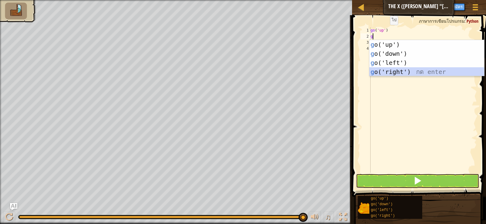
click at [397, 70] on div "g o('up') กด enter g o('down') กด enter g o('left') กด enter g o('right') กด en…" at bounding box center [426, 67] width 115 height 55
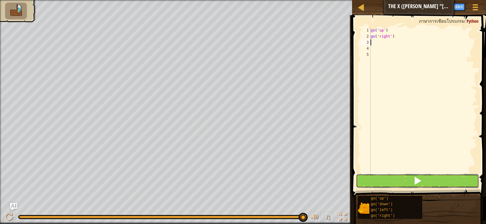
click at [385, 182] on button at bounding box center [417, 181] width 123 height 14
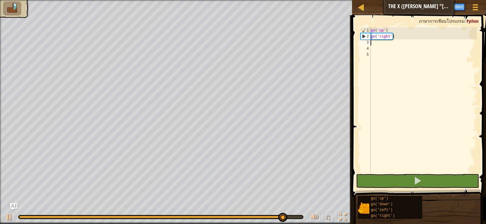
type textarea "g"
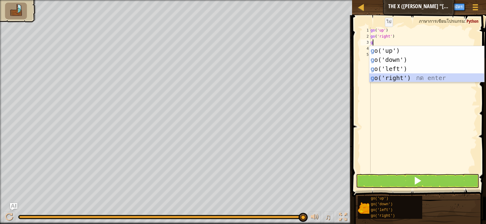
click at [386, 75] on div "g o('up') กด enter g o('down') กด enter g o('left') กด enter g o('right') กด en…" at bounding box center [426, 73] width 115 height 55
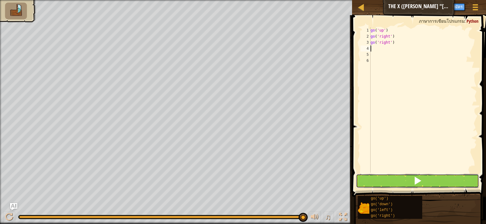
click at [413, 175] on button at bounding box center [417, 181] width 123 height 14
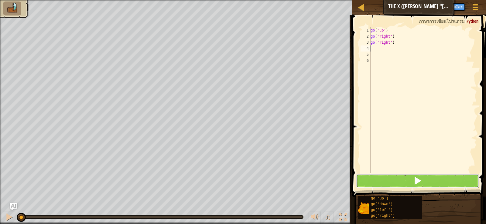
click at [448, 183] on button at bounding box center [417, 181] width 123 height 14
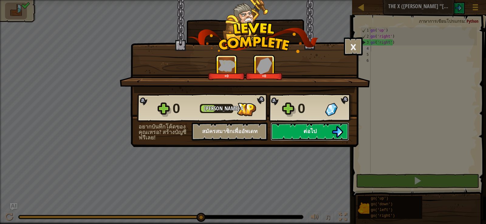
click at [307, 132] on span "ต่อไป" at bounding box center [309, 132] width 13 height 8
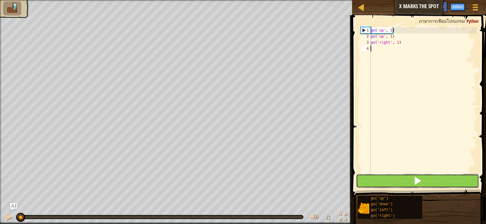
click at [374, 177] on button at bounding box center [417, 181] width 123 height 14
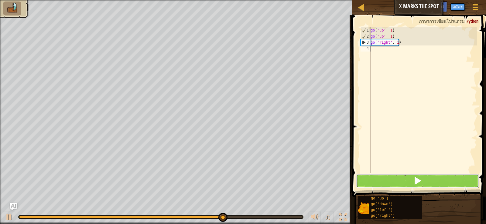
click at [393, 186] on button at bounding box center [417, 181] width 123 height 14
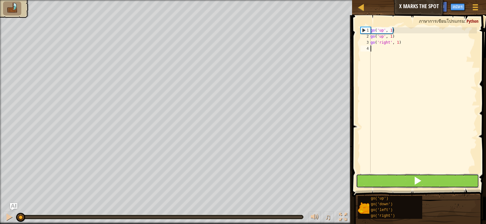
click at [431, 179] on button at bounding box center [417, 181] width 123 height 14
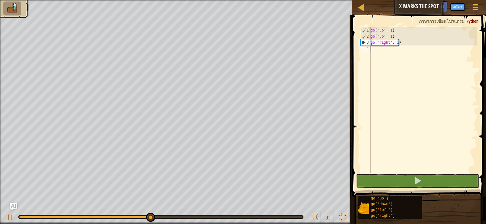
type textarea "g"
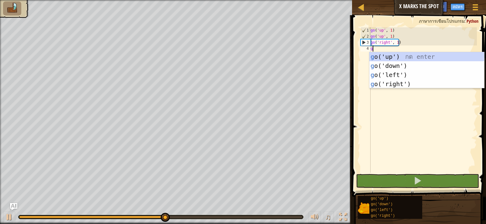
scroll to position [3, 0]
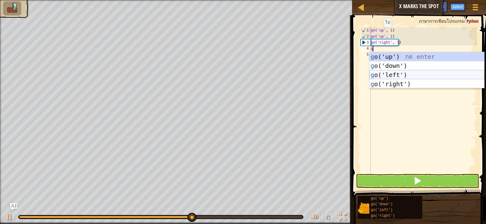
click at [390, 66] on div "g o('up') กด enter g o('down') กด enter g o('left') กด enter g o('right') กด en…" at bounding box center [426, 79] width 115 height 55
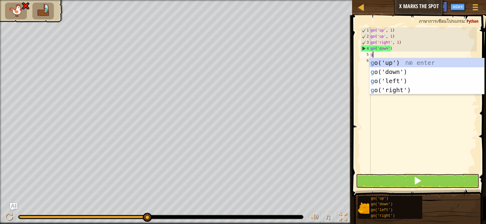
type textarea "g"
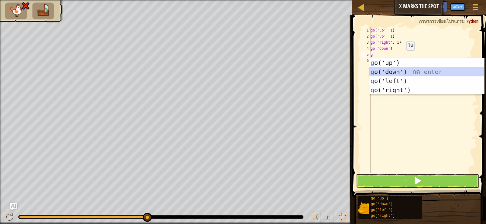
click at [400, 71] on div "g o('up') กด enter g o('down') กด enter g o('left') กด enter g o('right') กด en…" at bounding box center [426, 85] width 115 height 55
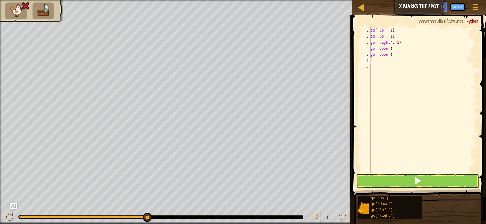
type textarea "g"
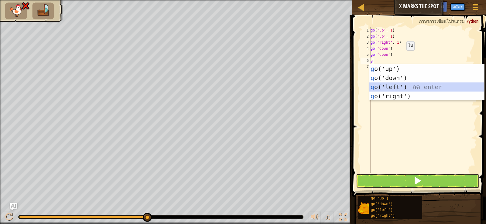
click at [386, 87] on div "g o('up') กด enter g o('down') กด enter g o('left') กด enter g o('right') กด en…" at bounding box center [426, 91] width 115 height 55
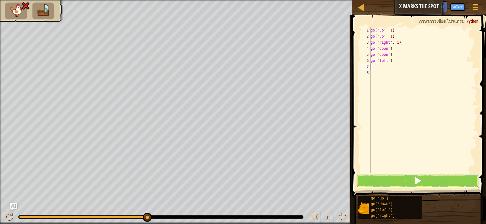
click at [400, 176] on button at bounding box center [417, 181] width 123 height 14
